Goal: Task Accomplishment & Management: Complete application form

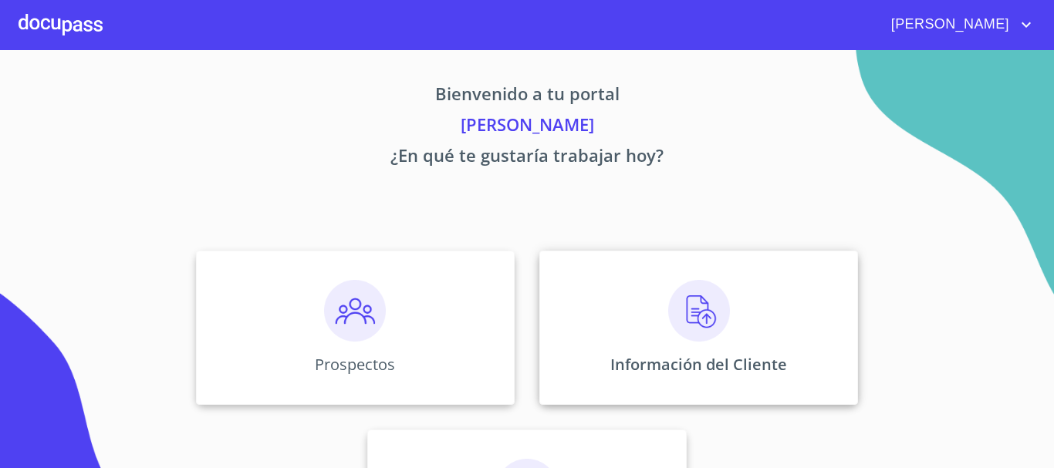
click at [720, 335] on img at bounding box center [699, 311] width 62 height 62
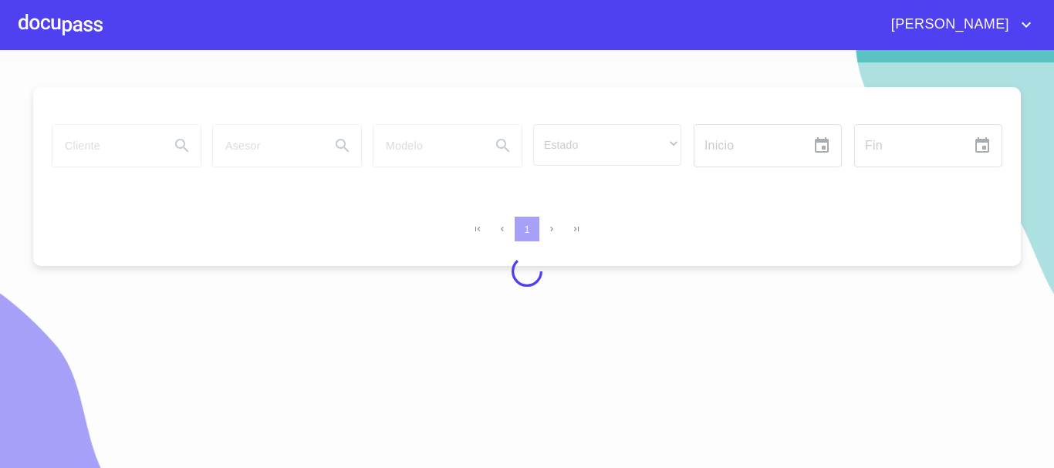
click at [52, 37] on div at bounding box center [61, 24] width 84 height 49
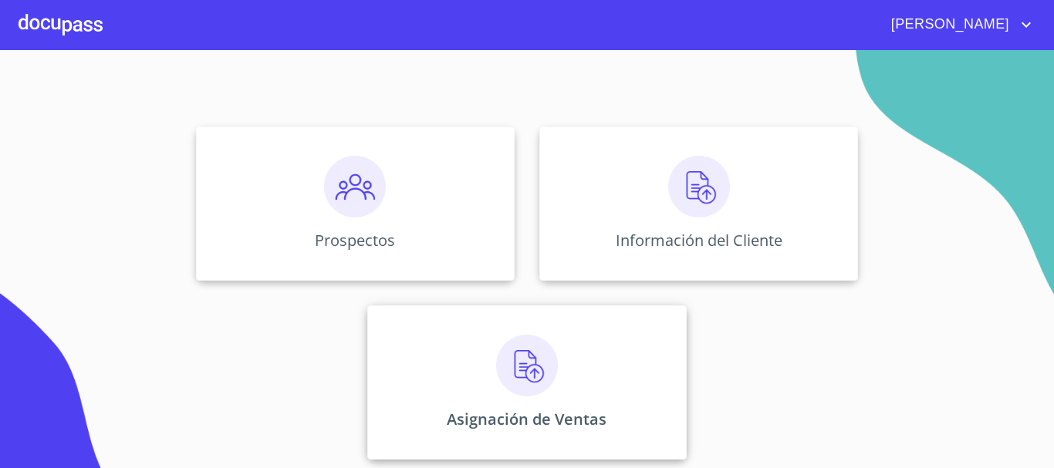
scroll to position [128, 0]
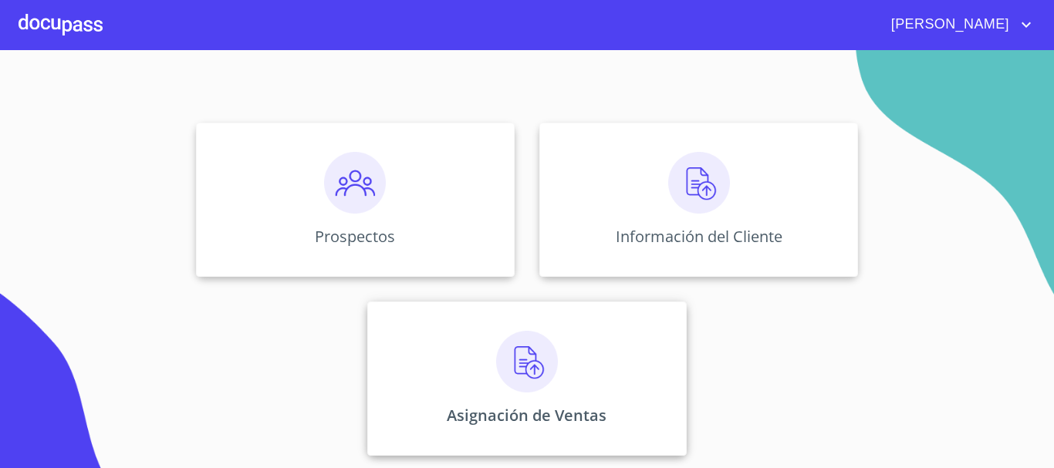
click at [558, 356] on div "Asignación de Ventas" at bounding box center [526, 379] width 319 height 154
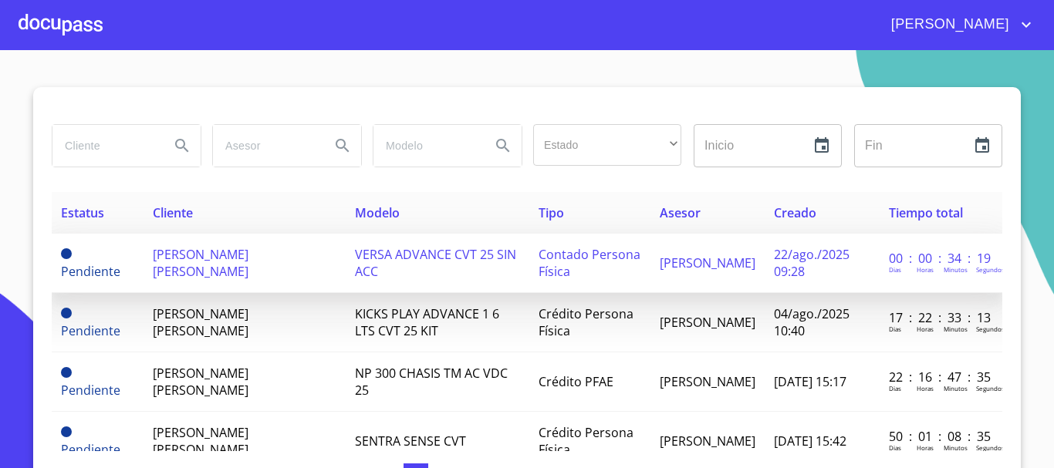
click at [234, 253] on span "[PERSON_NAME] [PERSON_NAME]" at bounding box center [201, 263] width 96 height 34
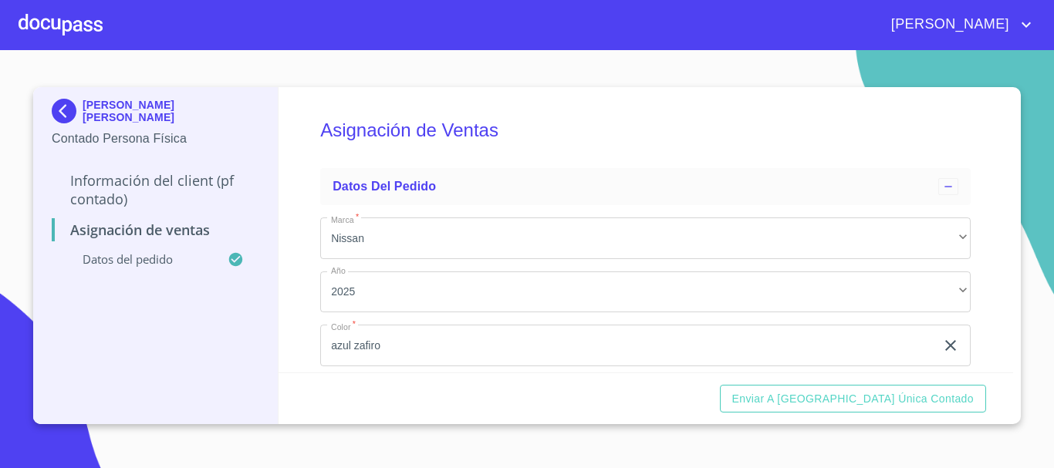
click at [176, 180] on p "Información del Client (PF contado)" at bounding box center [155, 189] width 207 height 37
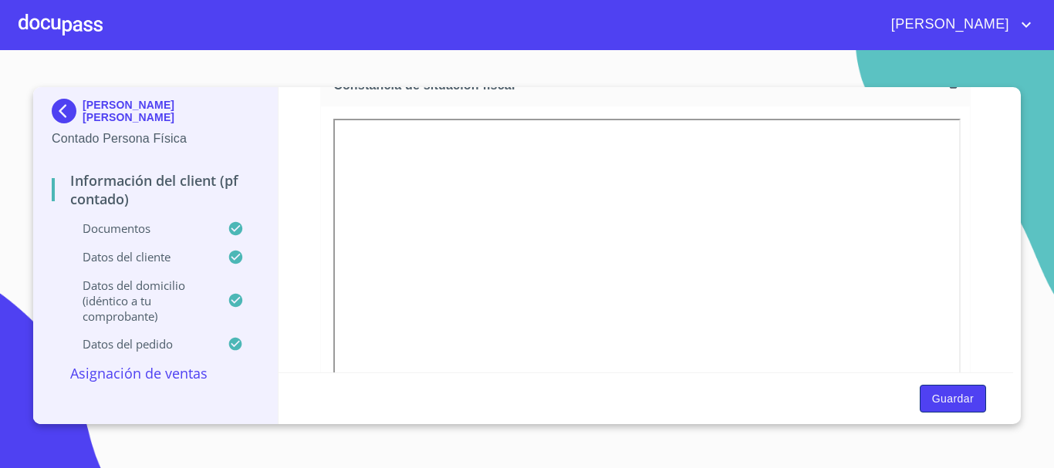
scroll to position [2182, 0]
click at [954, 403] on span "Guardar" at bounding box center [953, 398] width 42 height 19
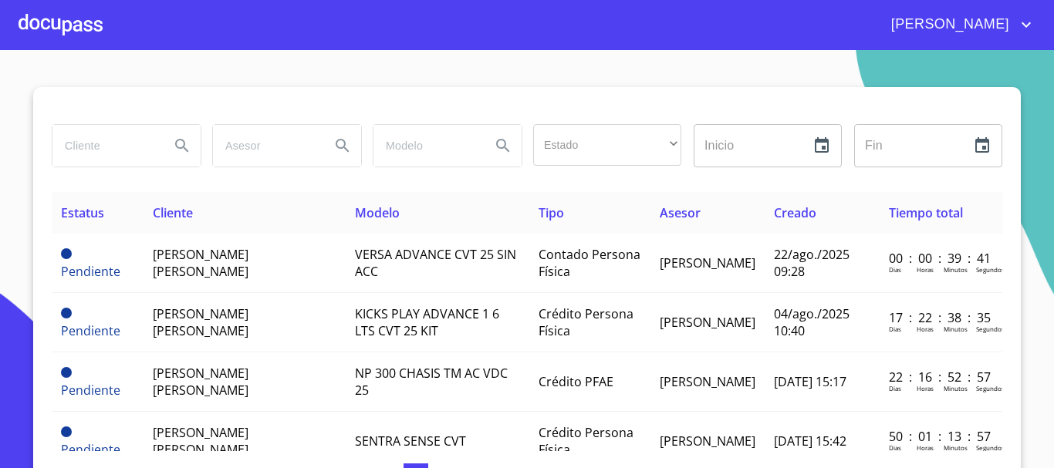
click at [403, 230] on th "Modelo" at bounding box center [438, 213] width 184 height 42
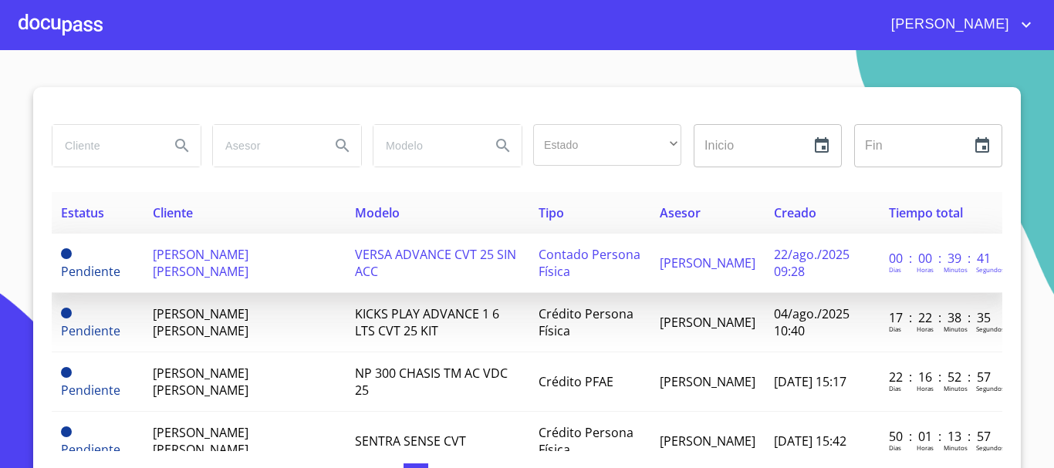
click at [406, 253] on span "VERSA ADVANCE CVT 25 SIN ACC" at bounding box center [435, 263] width 161 height 34
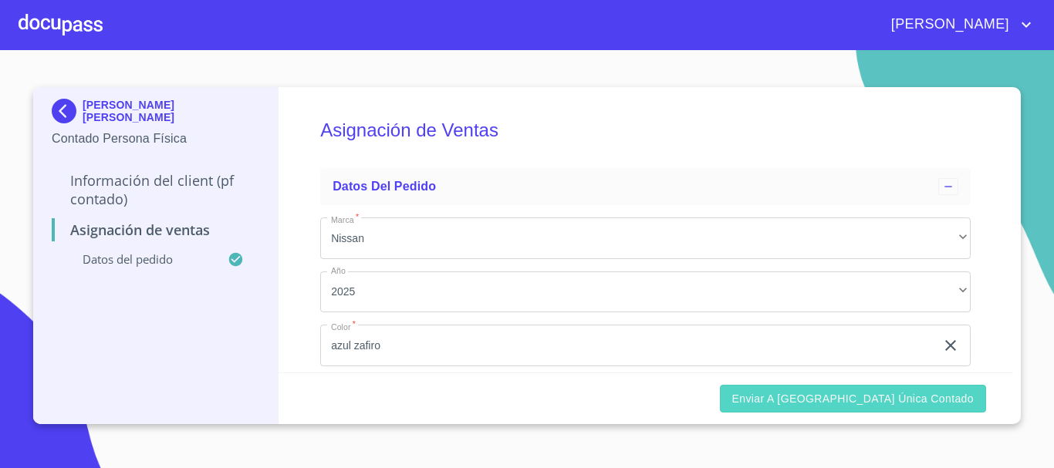
click at [895, 403] on span "Enviar a [GEOGRAPHIC_DATA] única contado" at bounding box center [853, 398] width 242 height 19
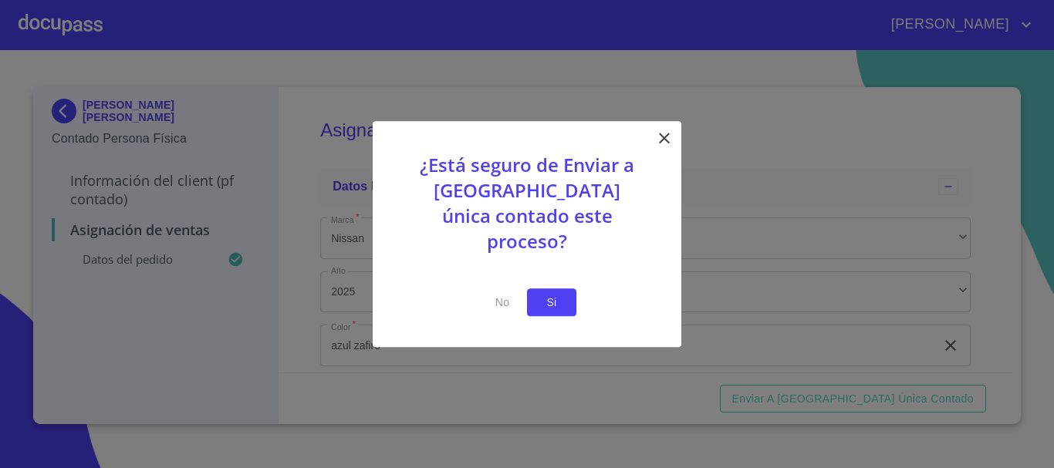
click at [550, 295] on span "Si" at bounding box center [551, 302] width 25 height 19
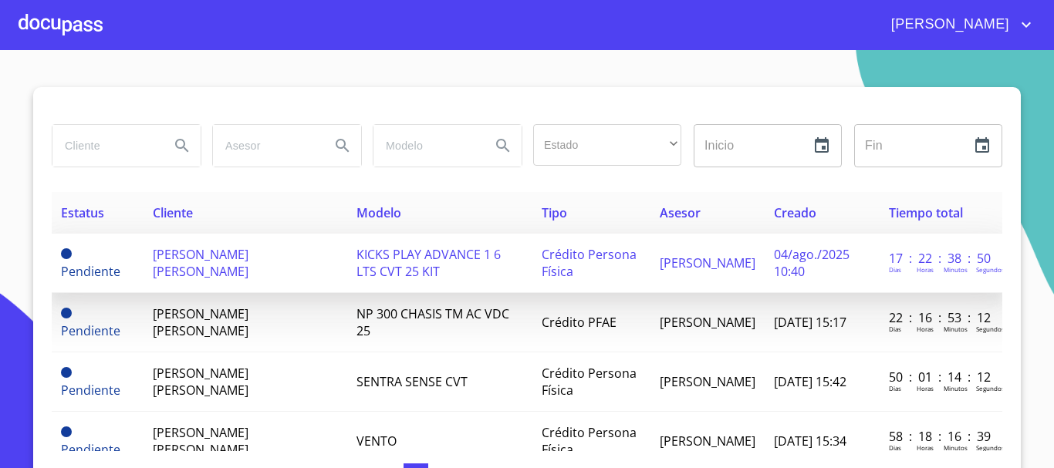
click at [248, 260] on span "[PERSON_NAME] [PERSON_NAME]" at bounding box center [201, 263] width 96 height 34
